Goal: Find specific page/section: Find specific page/section

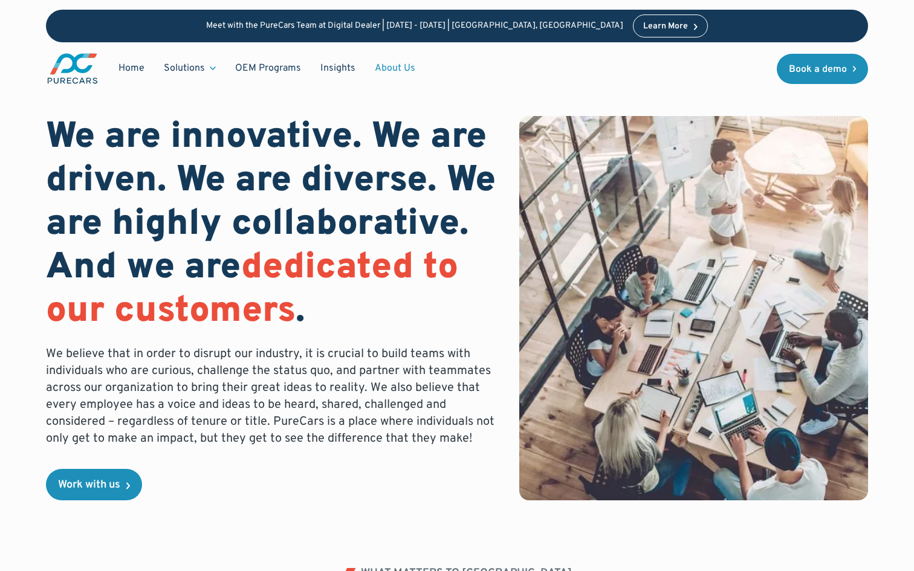
click at [387, 70] on link "About Us" at bounding box center [395, 68] width 60 height 23
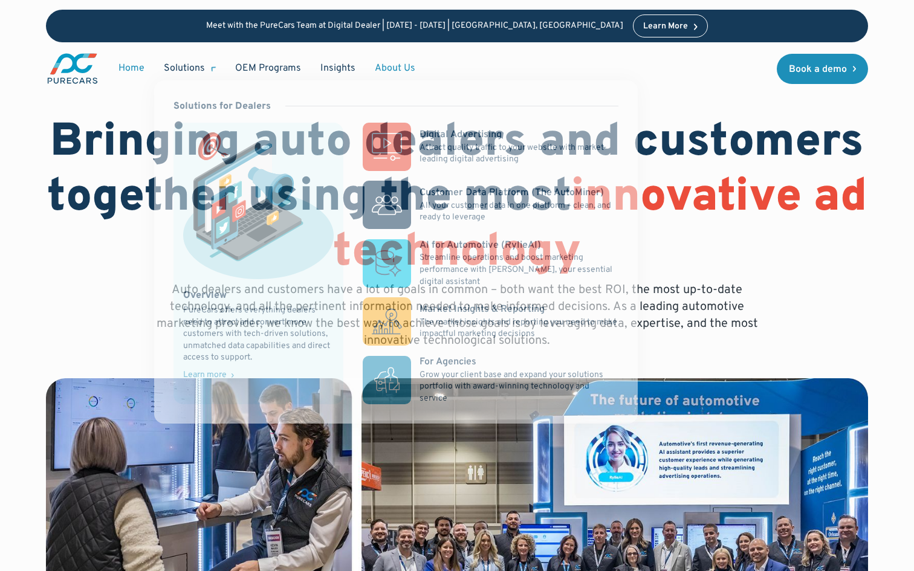
click at [134, 71] on link "Home" at bounding box center [131, 68] width 45 height 23
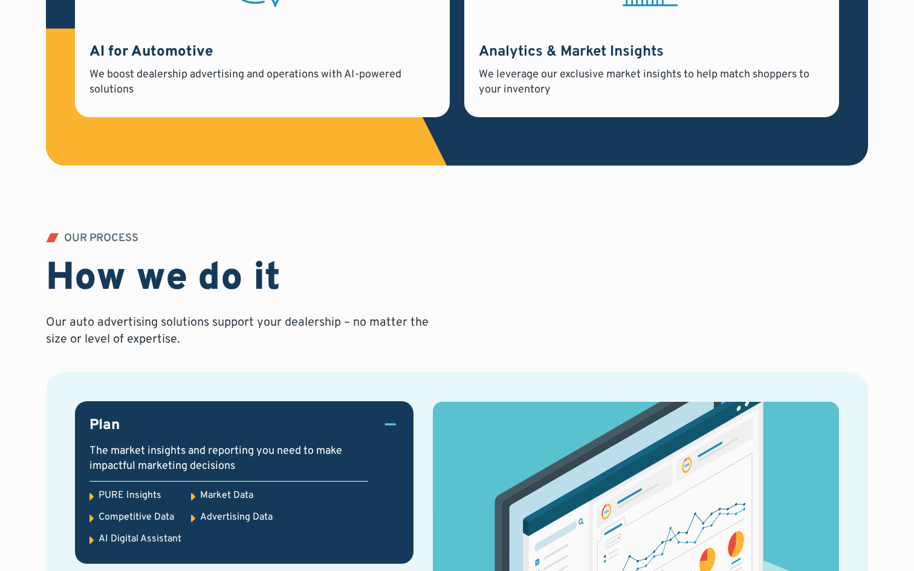
scroll to position [3571, 0]
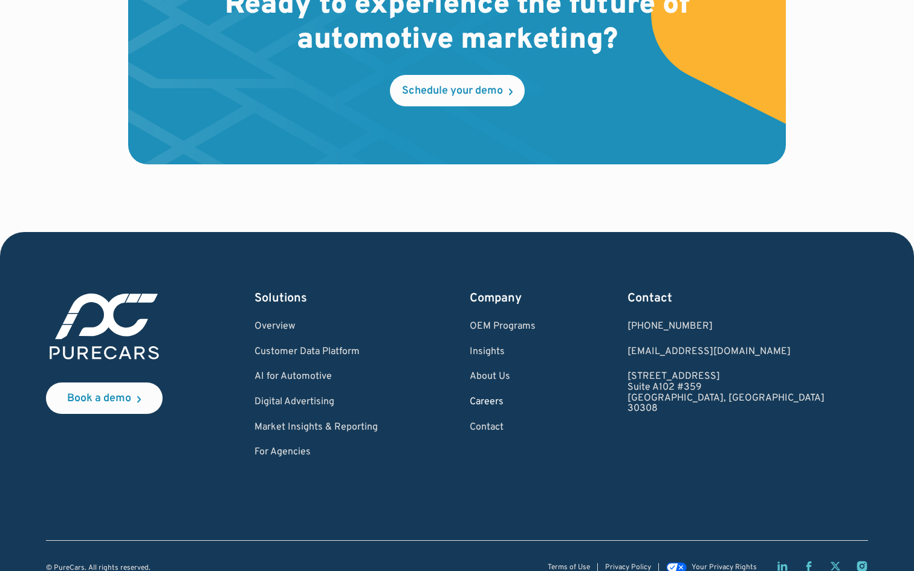
click at [535, 397] on link "Careers" at bounding box center [502, 402] width 66 height 11
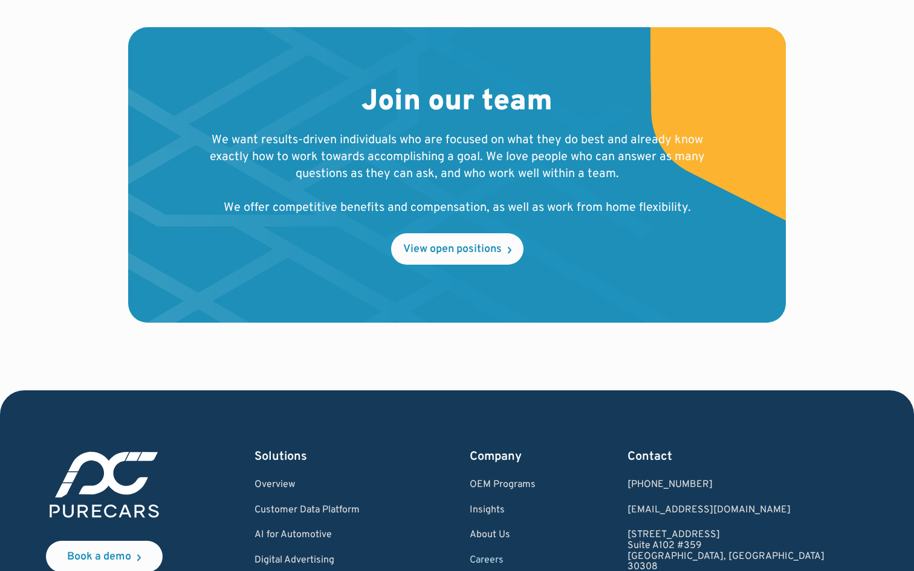
scroll to position [1158, 0]
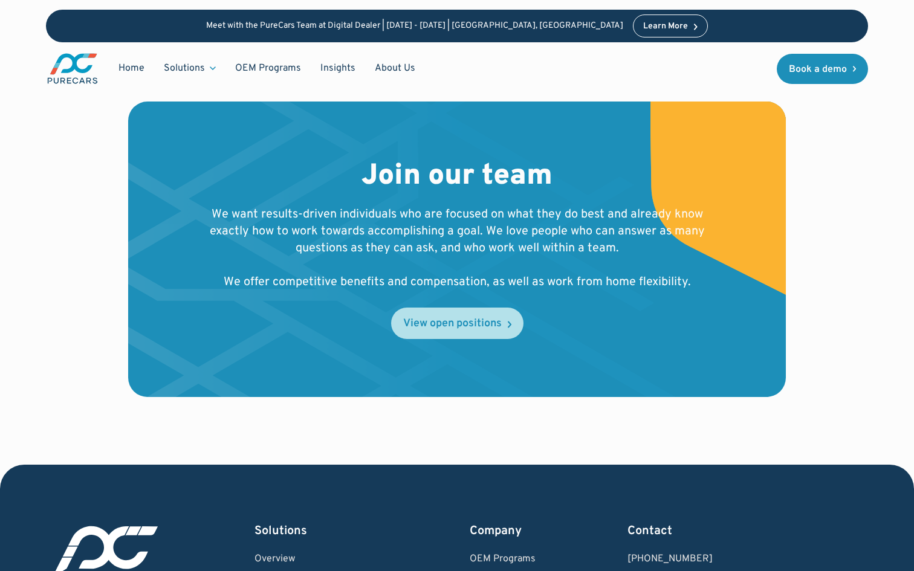
click at [457, 311] on link "View open positions" at bounding box center [457, 323] width 132 height 31
